Goal: Book appointment/travel/reservation

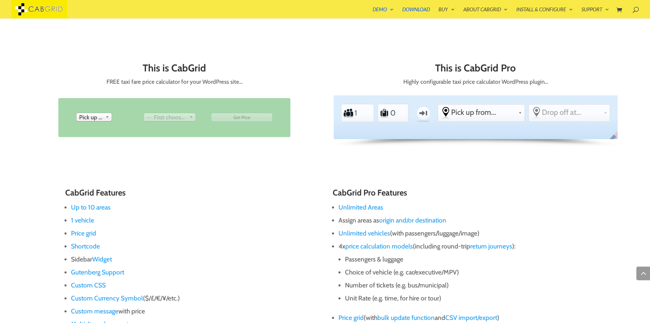
scroll to position [339, 0]
click at [105, 117] on b at bounding box center [108, 117] width 6 height 8
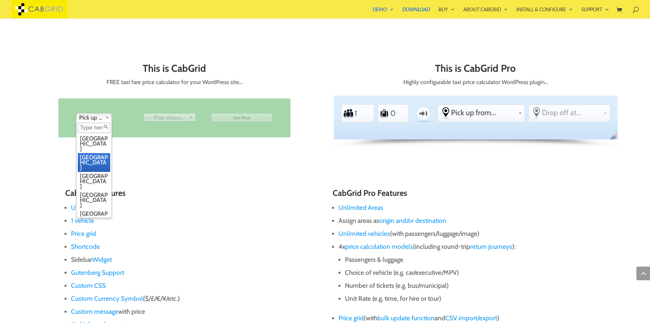
click at [101, 153] on li "[GEOGRAPHIC_DATA]" at bounding box center [94, 162] width 32 height 19
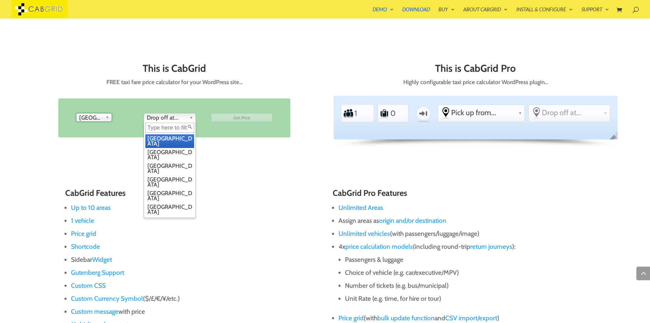
click at [172, 117] on span "Drop off at..." at bounding box center [167, 117] width 40 height 8
click at [164, 161] on li "[GEOGRAPHIC_DATA]" at bounding box center [169, 168] width 49 height 14
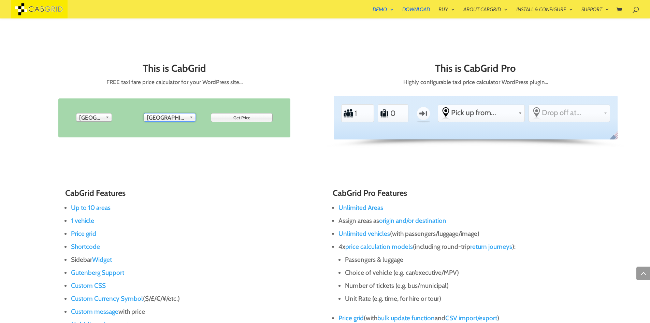
click at [228, 118] on input "Get Price" at bounding box center [242, 117] width 62 height 9
type input "Get Price"
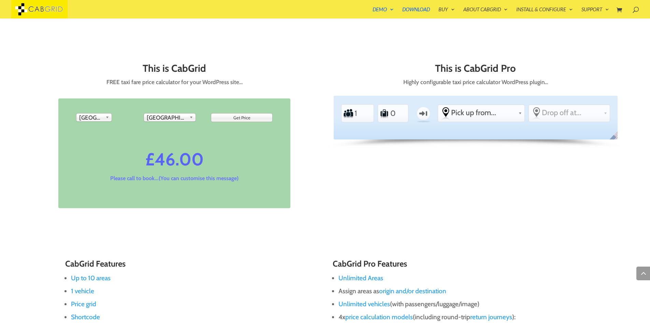
click at [318, 168] on div "This is CabGrid FREE taxi fare price calculator for your WordPress site… From P…" at bounding box center [324, 144] width 585 height 188
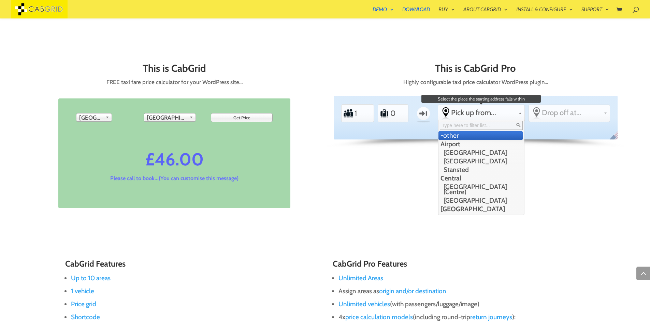
click at [478, 114] on span "Pick up from..." at bounding box center [483, 112] width 65 height 9
click at [471, 152] on li "[GEOGRAPHIC_DATA]" at bounding box center [481, 152] width 84 height 9
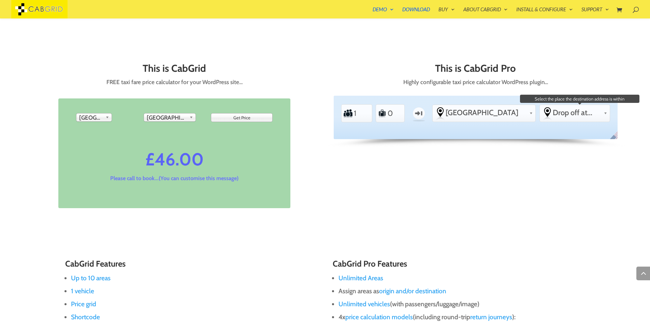
click at [561, 113] on span "Drop off at..." at bounding box center [577, 112] width 48 height 9
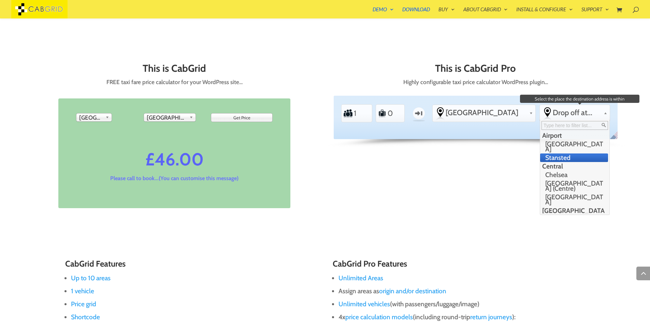
click at [555, 155] on li "Stansted" at bounding box center [574, 157] width 68 height 9
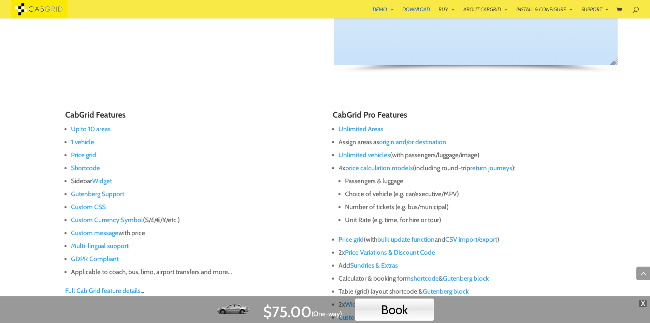
scroll to position [612, 0]
